Goal: Consume media (video, audio)

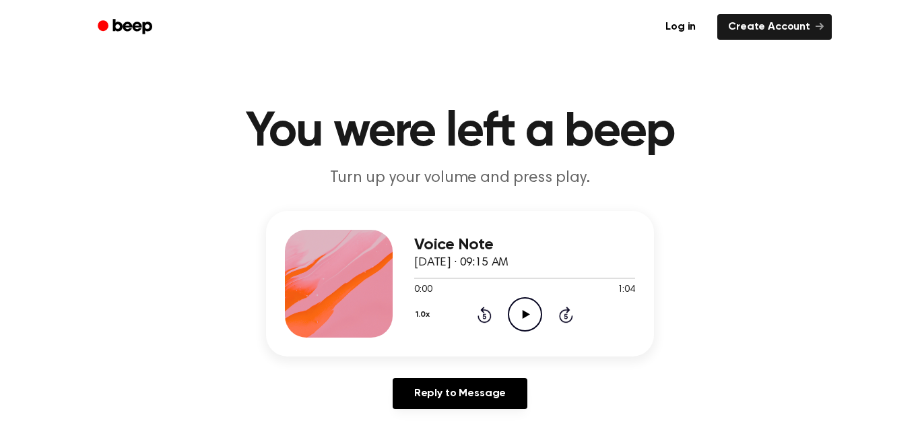
click at [523, 311] on icon at bounding box center [525, 314] width 7 height 9
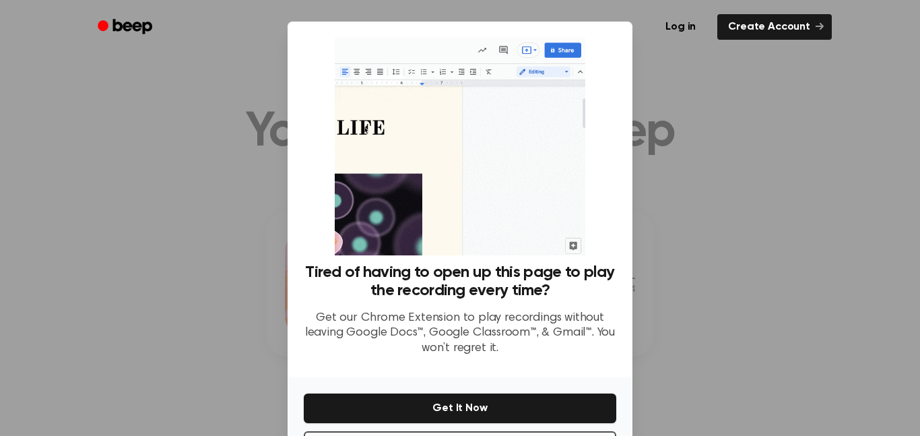
scroll to position [55, 0]
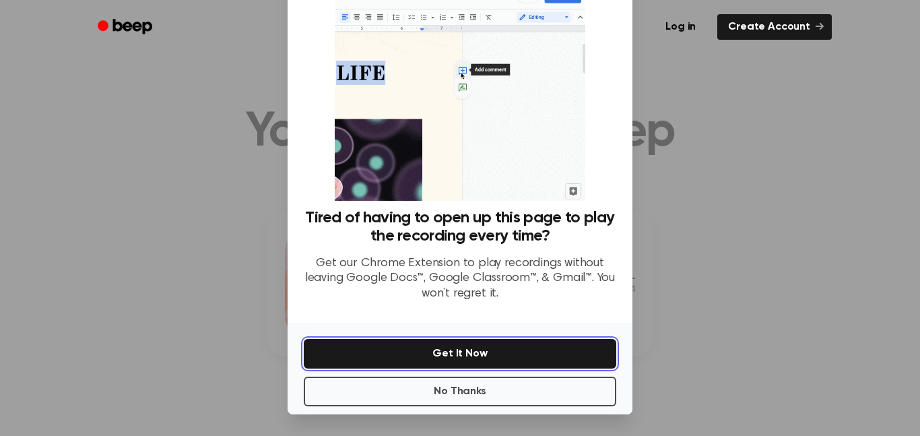
click at [419, 363] on button "Get It Now" at bounding box center [460, 354] width 313 height 30
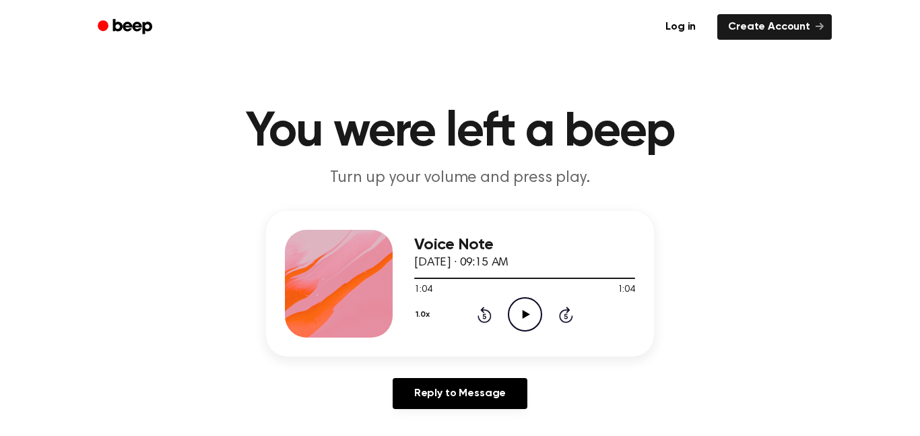
click at [531, 313] on icon "Play Audio" at bounding box center [525, 314] width 34 height 34
click at [531, 313] on icon "Pause Audio" at bounding box center [525, 314] width 34 height 34
click at [531, 313] on icon "Play Audio" at bounding box center [525, 314] width 34 height 34
click at [520, 306] on icon "Pause Audio" at bounding box center [525, 314] width 34 height 34
